Goal: Transaction & Acquisition: Subscribe to service/newsletter

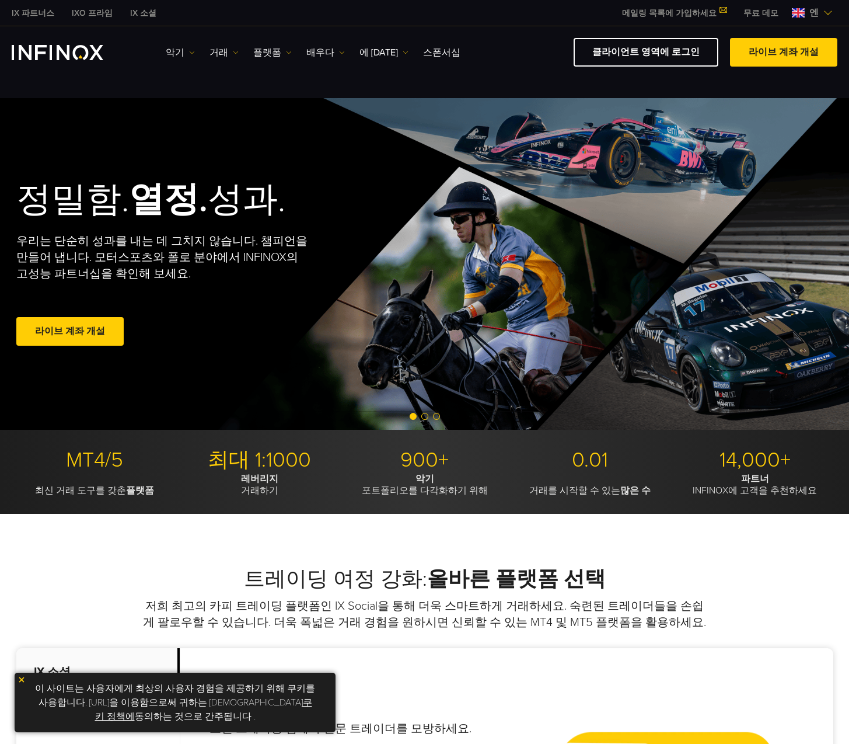
click at [828, 12] on img at bounding box center [827, 12] width 9 height 9
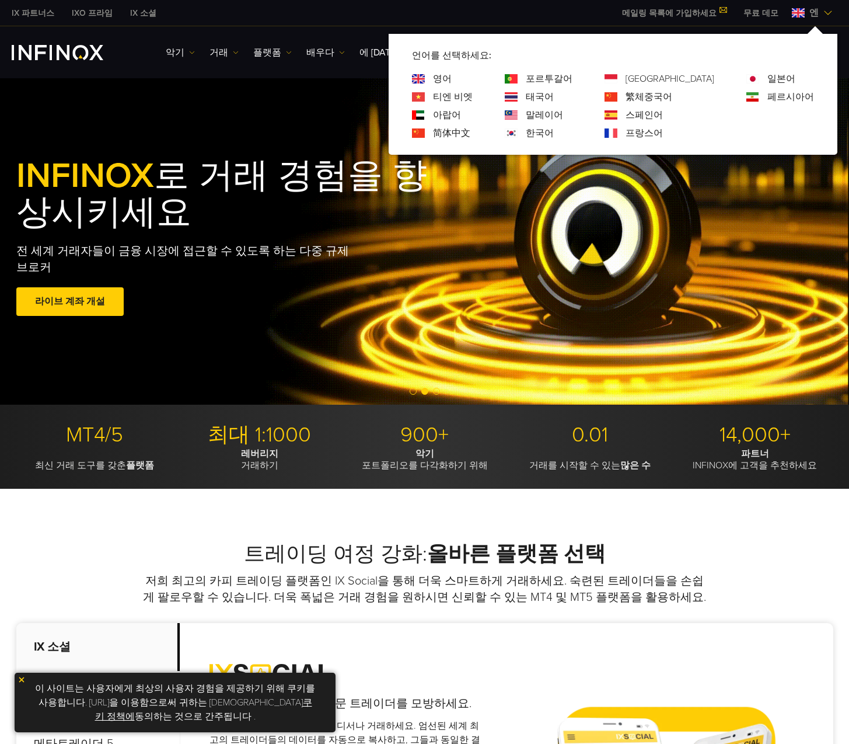
click at [559, 131] on div "한국어" at bounding box center [539, 133] width 68 height 14
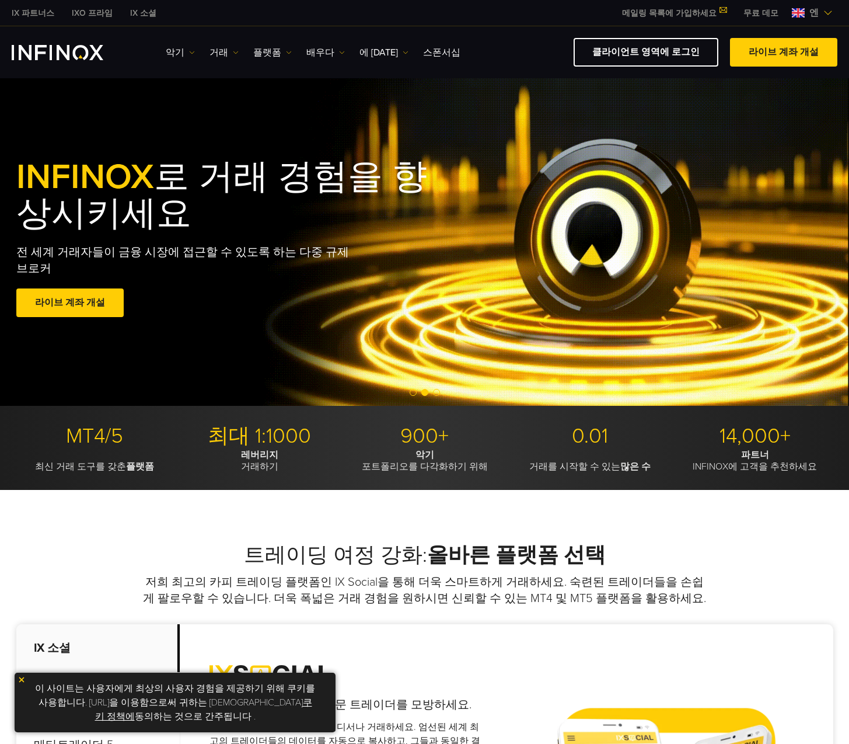
scroll to position [6, 0]
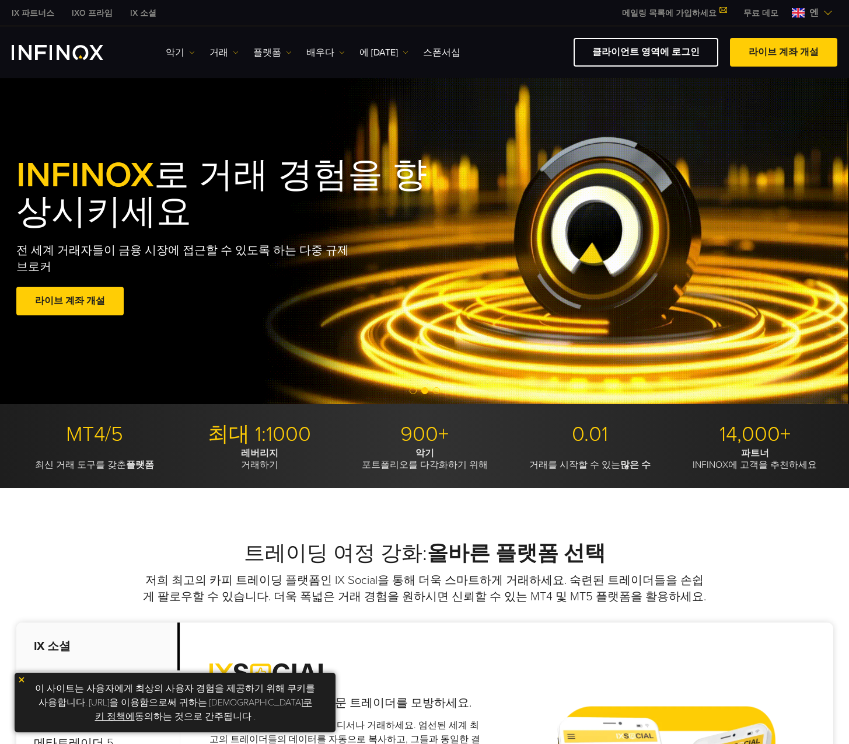
click at [70, 301] on span at bounding box center [70, 301] width 0 height 0
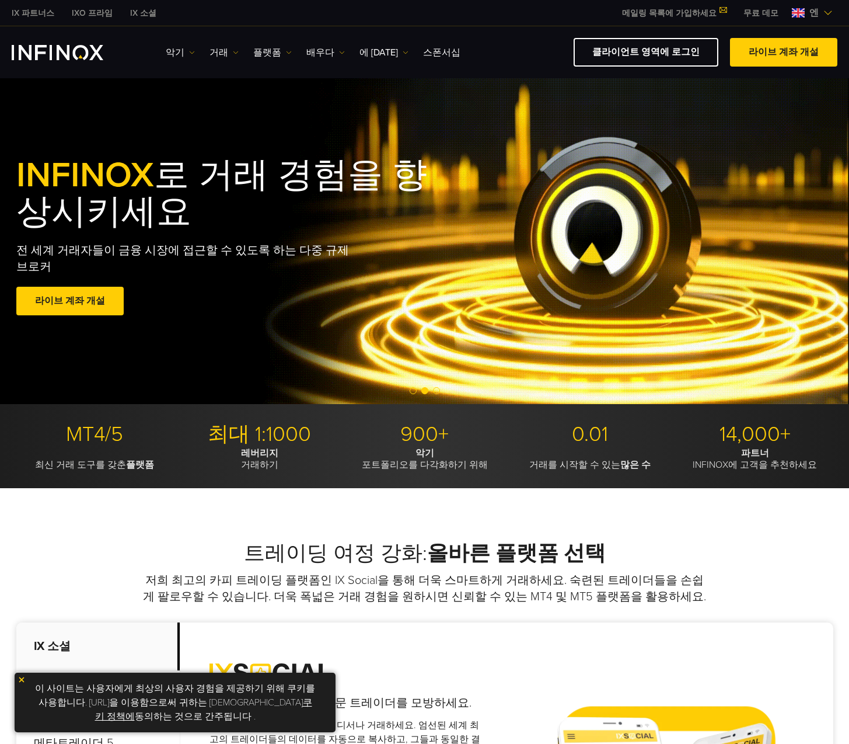
scroll to position [0, 0]
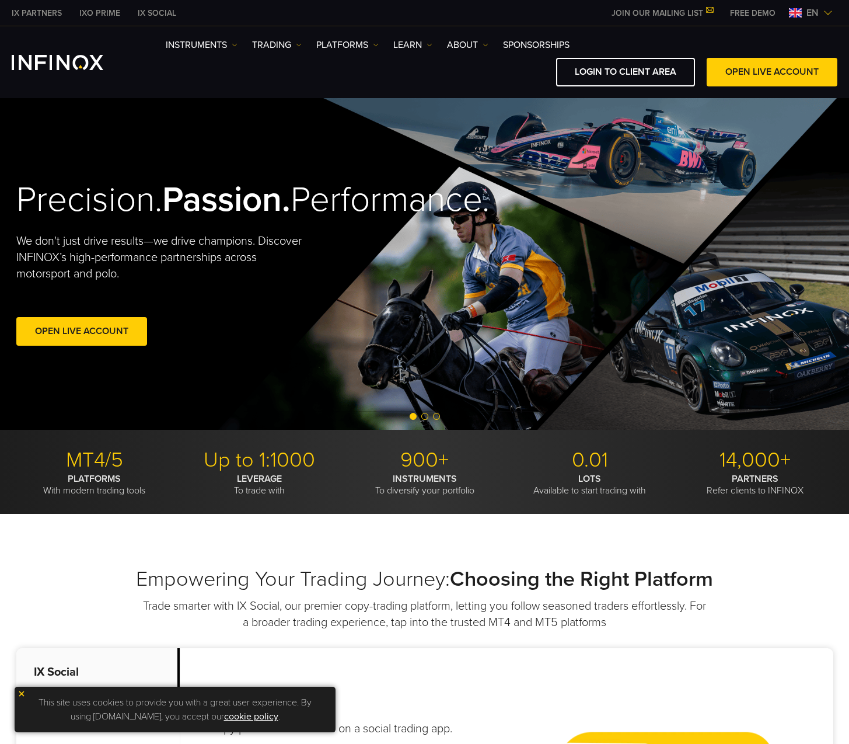
click at [724, 38] on div "Instruments Instruments Product Information TRADING Accounts" at bounding box center [502, 62] width 672 height 48
click at [82, 331] on span at bounding box center [82, 331] width 0 height 0
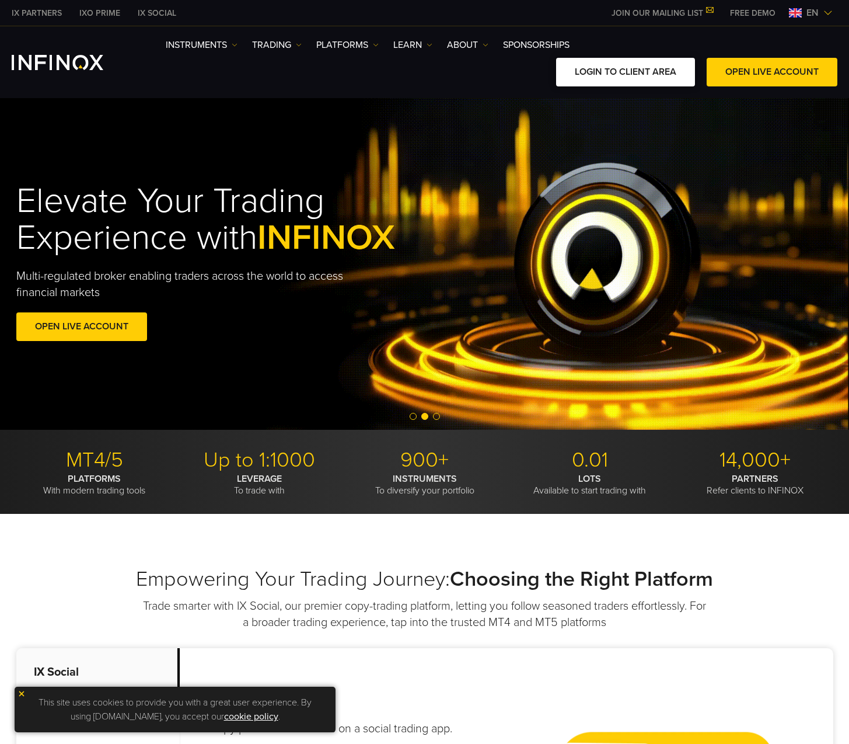
click at [605, 71] on link "LOGIN TO CLIENT AREA" at bounding box center [625, 72] width 139 height 29
